Goal: Use online tool/utility: Utilize a website feature to perform a specific function

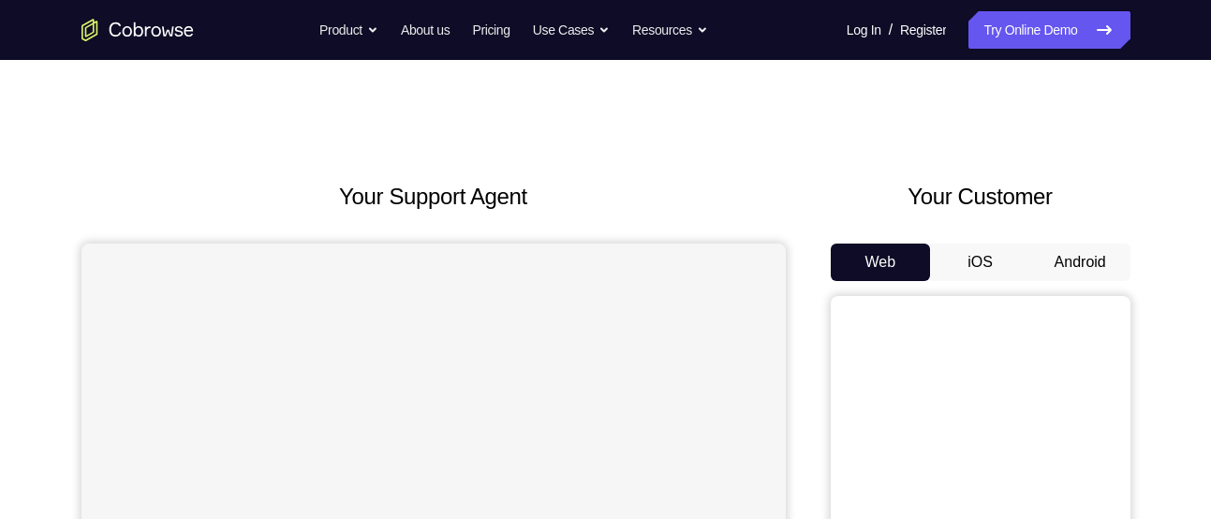
click at [1064, 259] on button "Android" at bounding box center [1080, 261] width 100 height 37
click at [1061, 262] on button "Android" at bounding box center [1080, 261] width 100 height 37
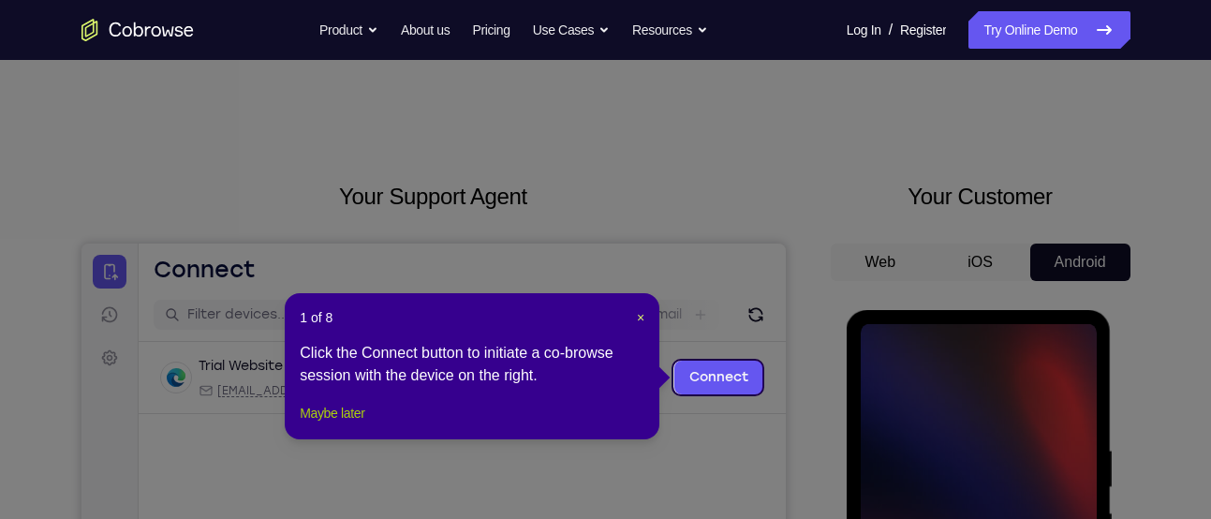
click at [364, 424] on button "Maybe later" at bounding box center [332, 413] width 65 height 22
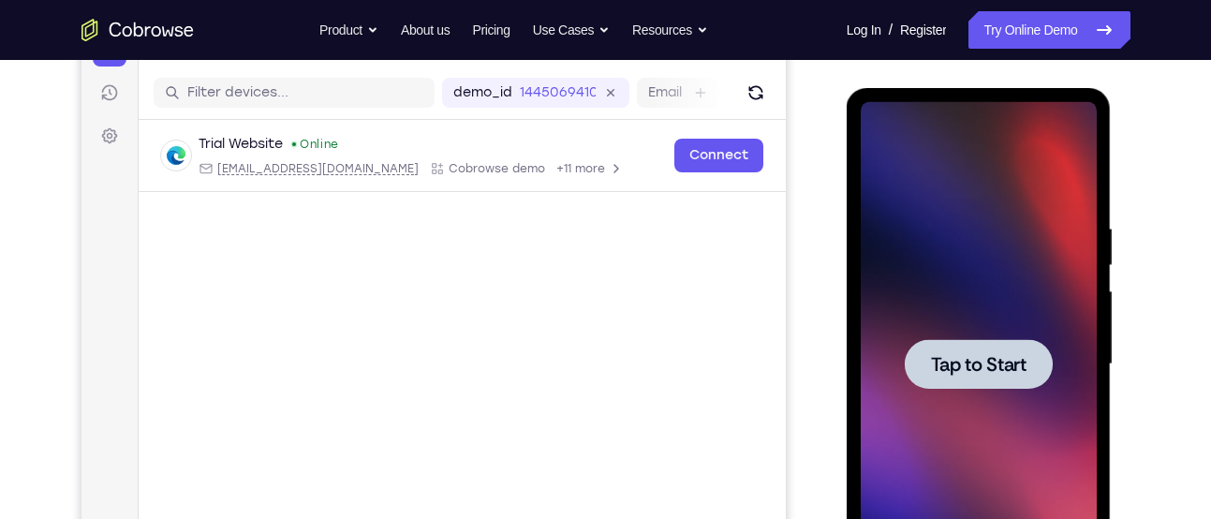
scroll to position [234, 0]
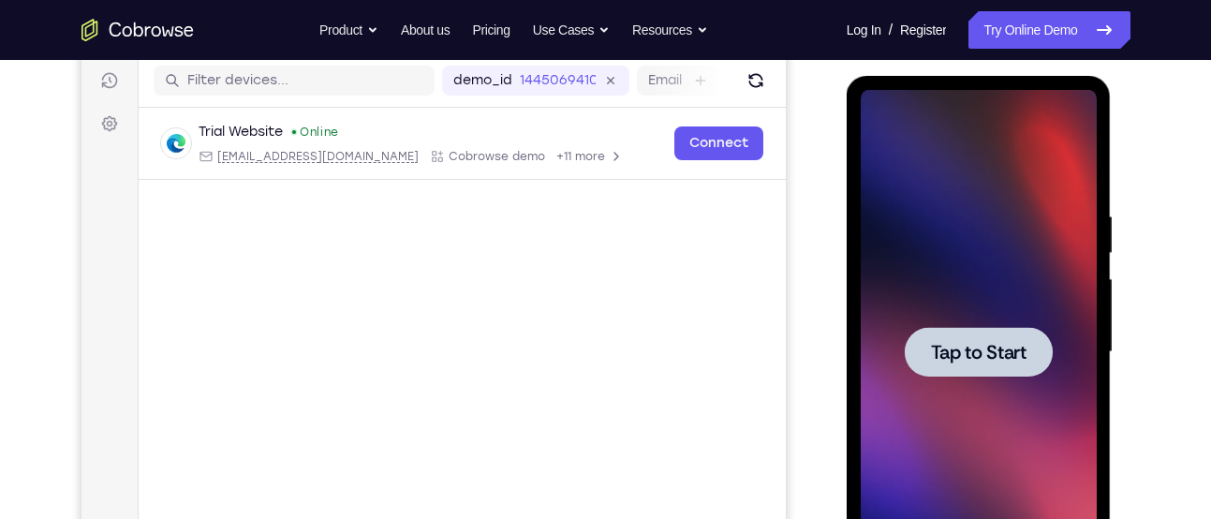
click at [879, 373] on div at bounding box center [978, 352] width 236 height 524
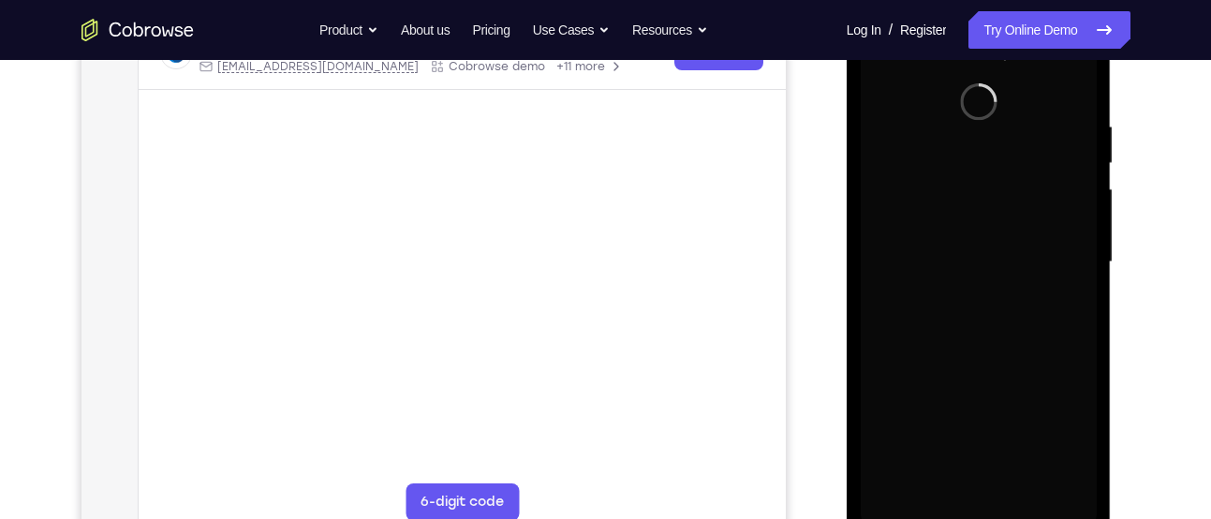
scroll to position [325, 0]
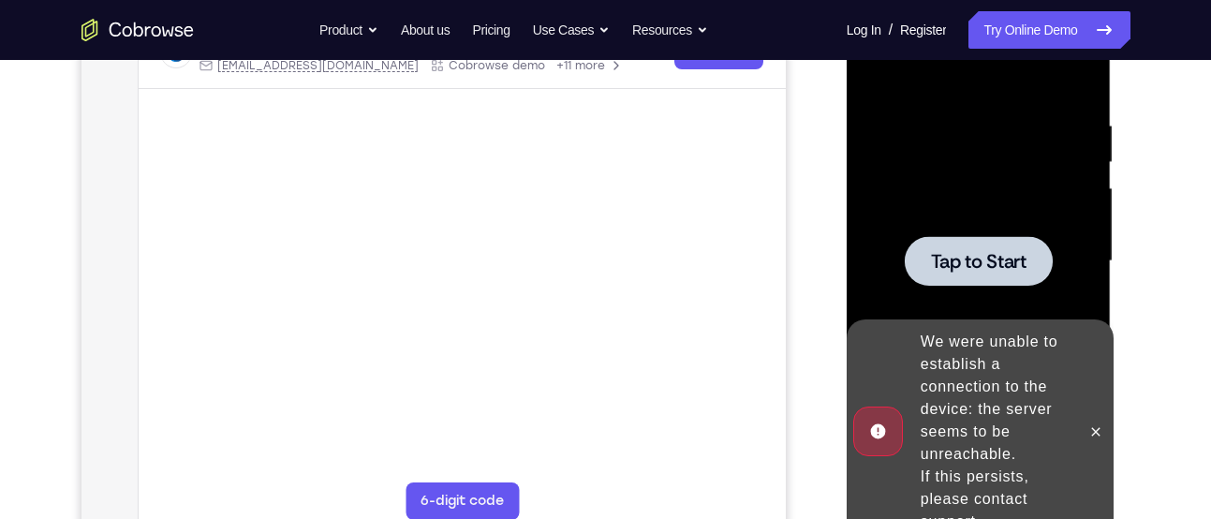
click at [992, 270] on span "Tap to Start" at bounding box center [979, 261] width 96 height 19
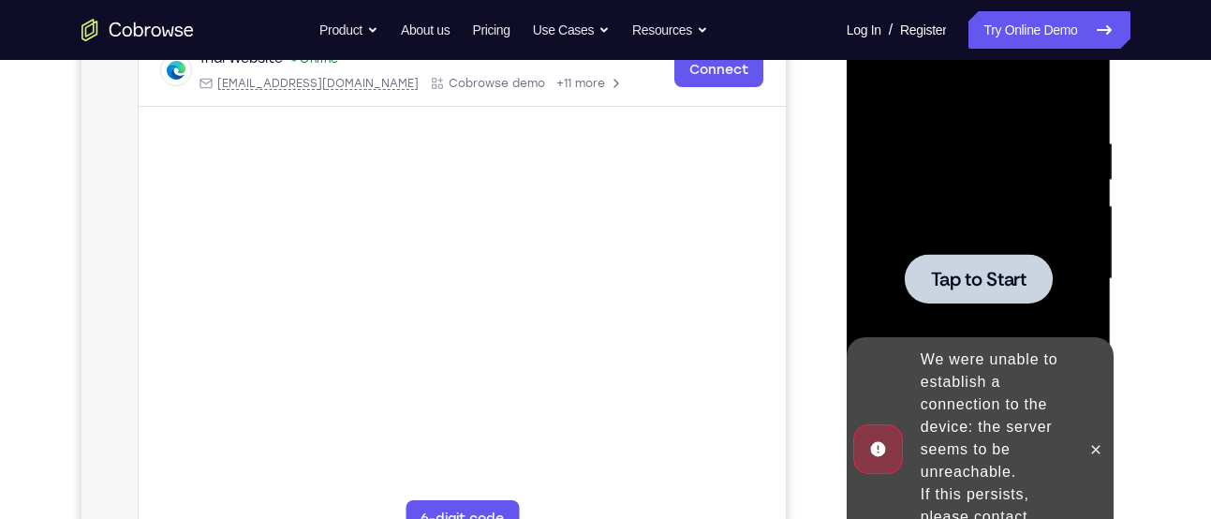
scroll to position [308, 0]
click at [854, 198] on div "Tap to Start" at bounding box center [978, 281] width 265 height 558
click at [877, 234] on div at bounding box center [978, 278] width 236 height 524
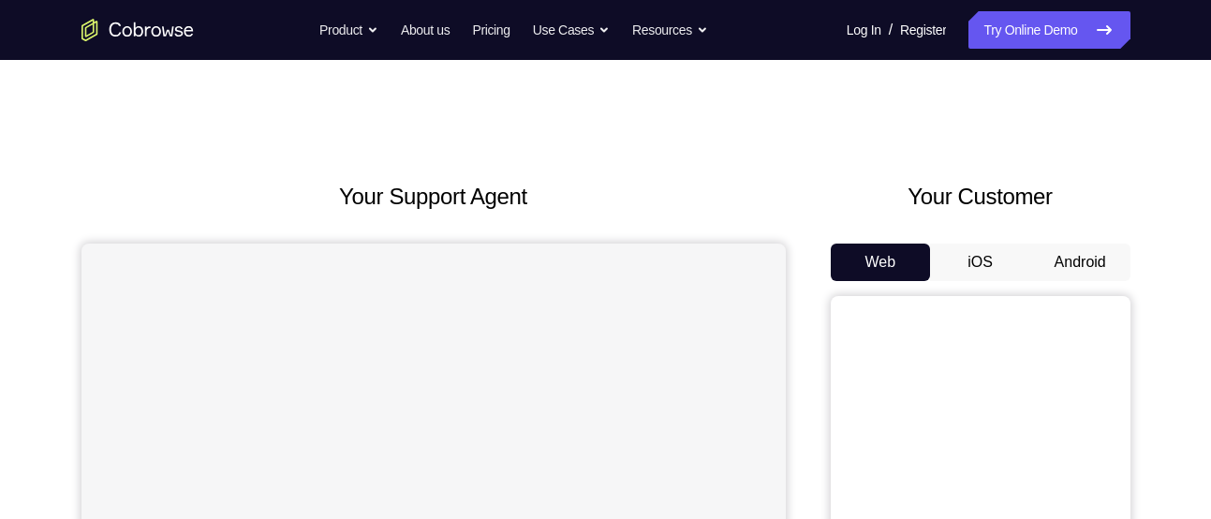
click at [1098, 256] on button "Android" at bounding box center [1080, 261] width 100 height 37
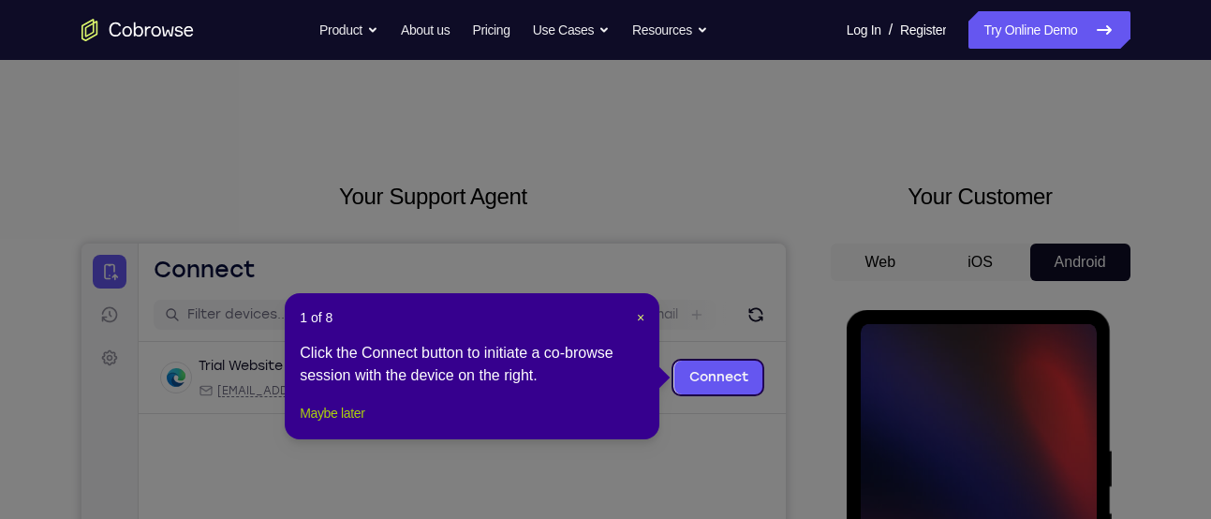
click at [325, 424] on button "Maybe later" at bounding box center [332, 413] width 65 height 22
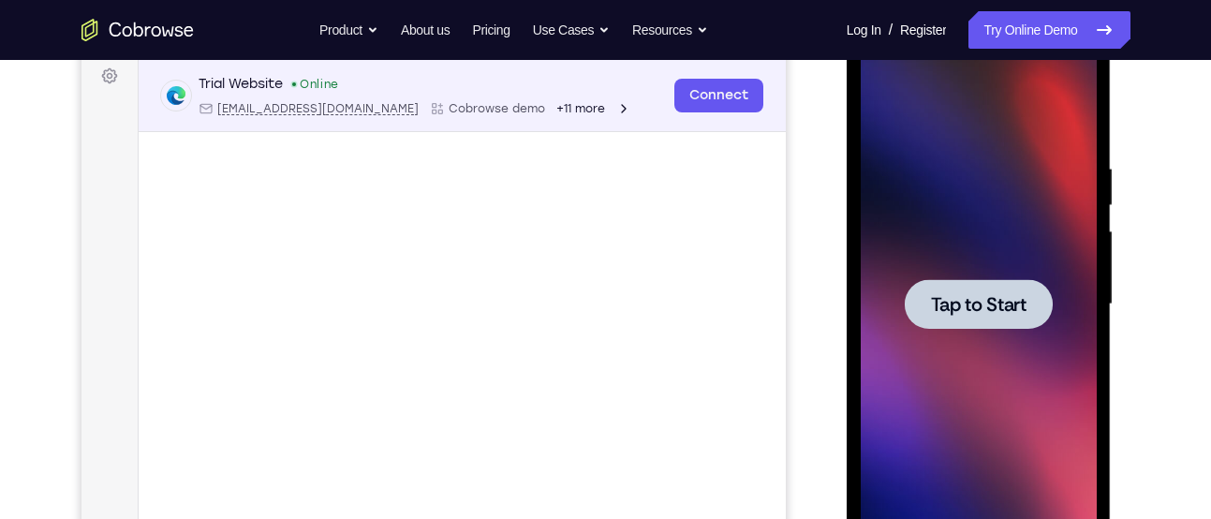
scroll to position [283, 0]
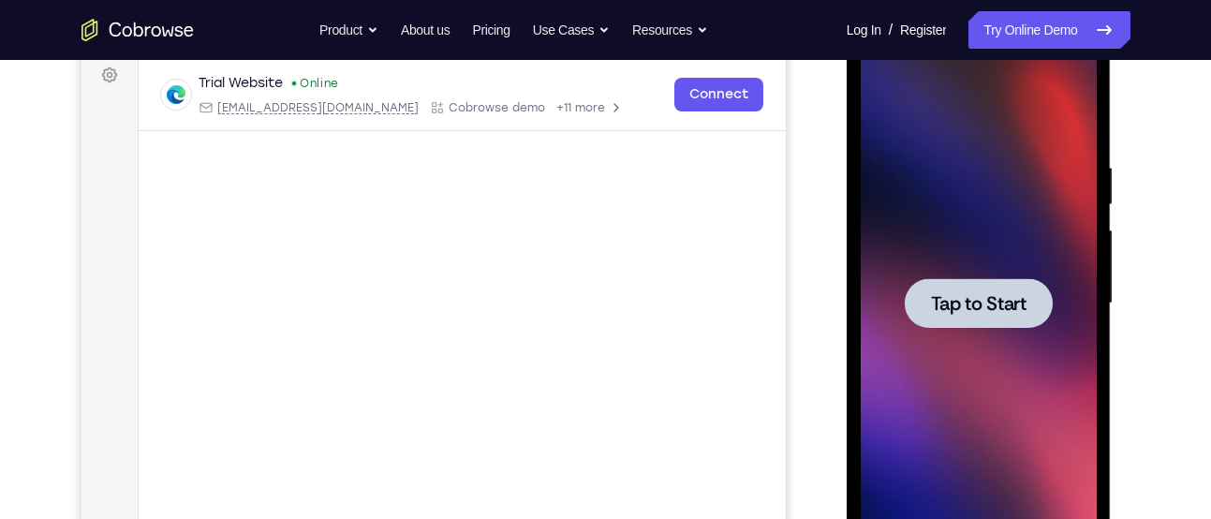
click at [973, 322] on div at bounding box center [978, 303] width 148 height 50
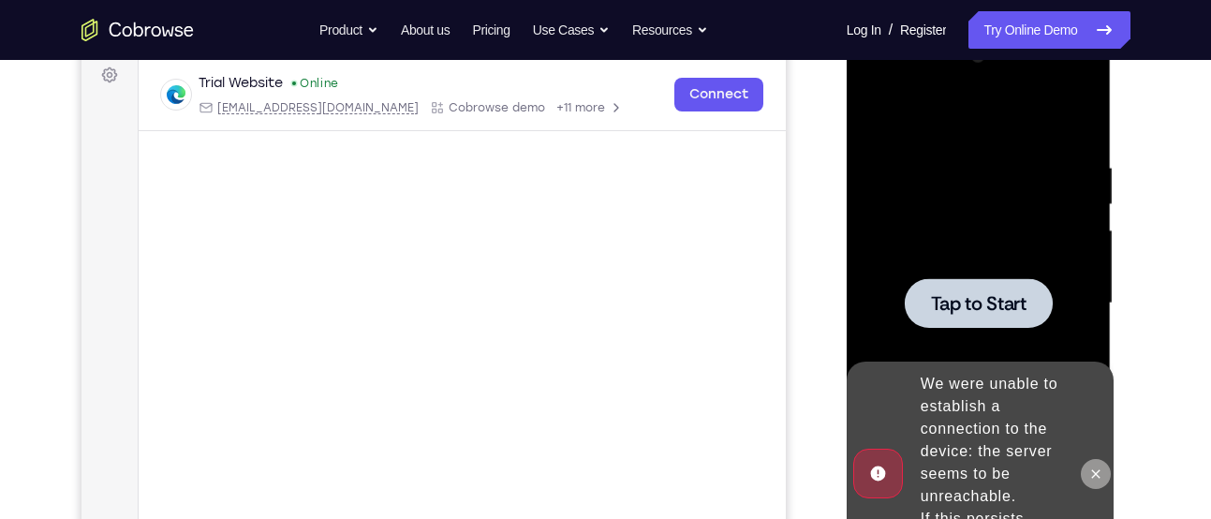
click at [1100, 479] on icon at bounding box center [1095, 473] width 15 height 15
